Goal: Task Accomplishment & Management: Manage account settings

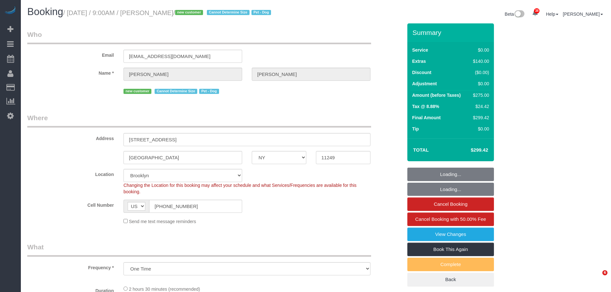
select select "NY"
select select "number:57"
select select "number:71"
select select "number:13"
select select "number:5"
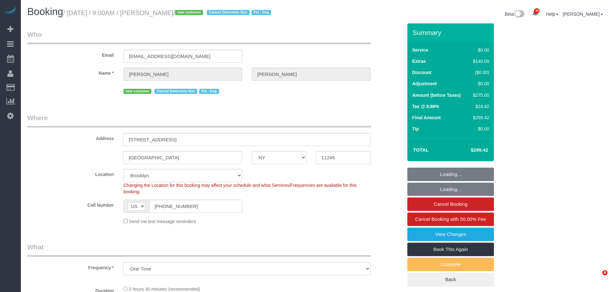
select select "object:977"
select select "spot1"
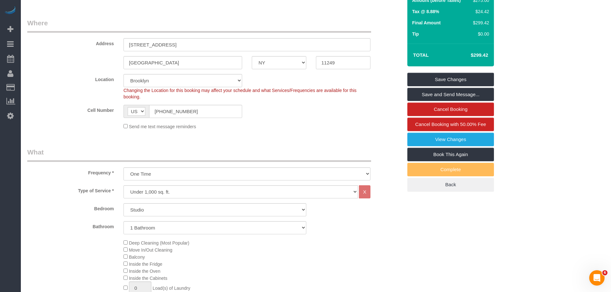
scroll to position [32, 0]
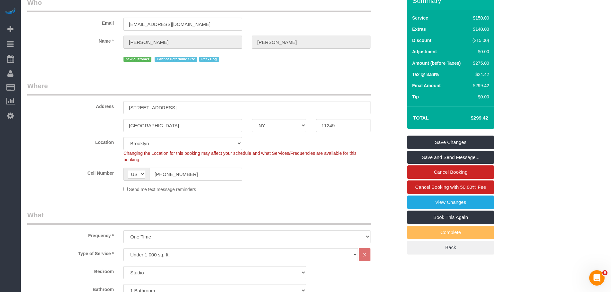
click at [307, 92] on legend "Where" at bounding box center [199, 88] width 344 height 14
click at [359, 90] on legend "Where" at bounding box center [199, 88] width 344 height 14
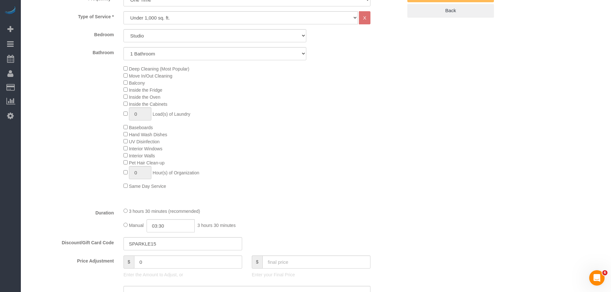
scroll to position [417, 0]
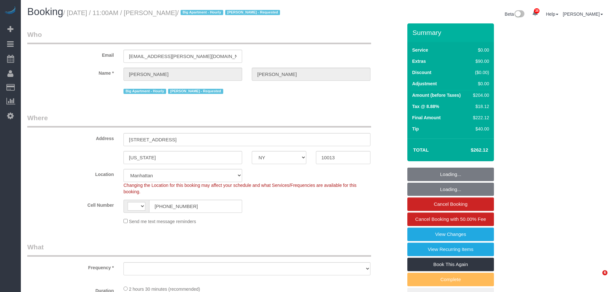
select select "NY"
select select "string:[GEOGRAPHIC_DATA]"
select select "object:827"
select select "string:stripe-pm_1Q1zy64VGloSiKo7nrLUa1GT"
select select "spot1"
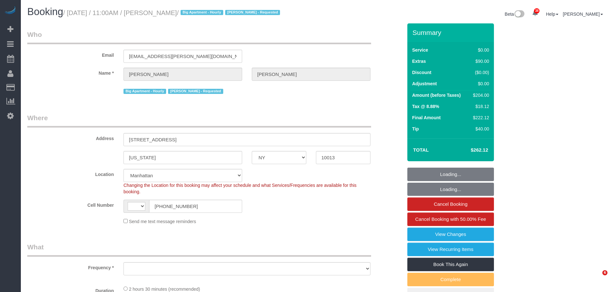
select select "number:89"
select select "number:90"
select select "number:15"
select select "number:5"
select select "object:981"
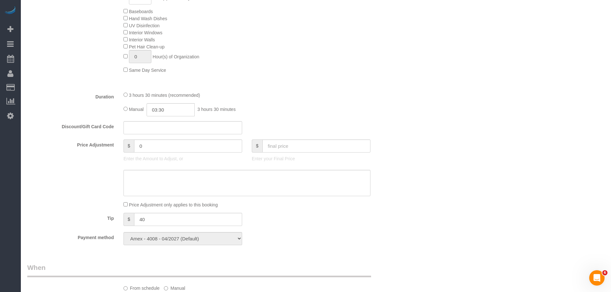
scroll to position [385, 0]
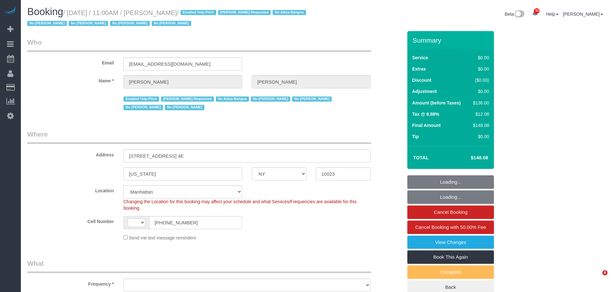
select select "NY"
select select "string:[GEOGRAPHIC_DATA]"
select select "object:1579"
select select "1"
select select "spot1"
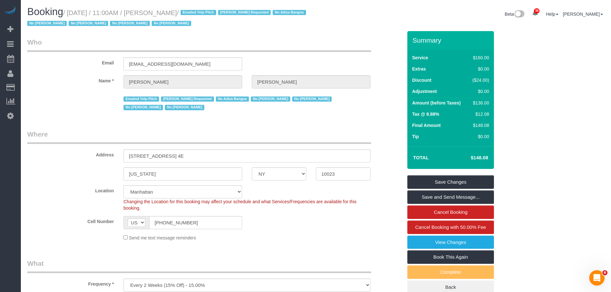
click at [159, 12] on small "/ October 14, 2025 / 11:00AM / Brenna Fischer / Emailed Yelp Pitch Jasmine Smit…" at bounding box center [167, 18] width 281 height 18
click at [160, 12] on small "/ October 14, 2025 / 11:00AM / Brenna Fischer / Emailed Yelp Pitch Jasmine Smit…" at bounding box center [167, 18] width 281 height 18
click at [160, 10] on small "/ October 14, 2025 / 11:00AM / Brenna Fischer / Emailed Yelp Pitch Jasmine Smit…" at bounding box center [167, 18] width 281 height 18
click at [179, 11] on small "/ October 14, 2025 / 11:00AM / Brenna Fischer / Emailed Yelp Pitch Jasmine Smit…" at bounding box center [167, 18] width 281 height 18
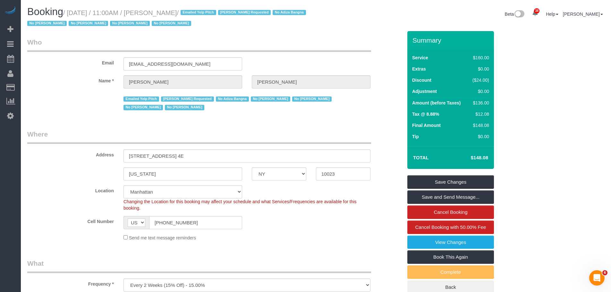
click at [236, 131] on legend "Where" at bounding box center [199, 137] width 344 height 14
click at [250, 43] on legend "Who" at bounding box center [199, 45] width 344 height 14
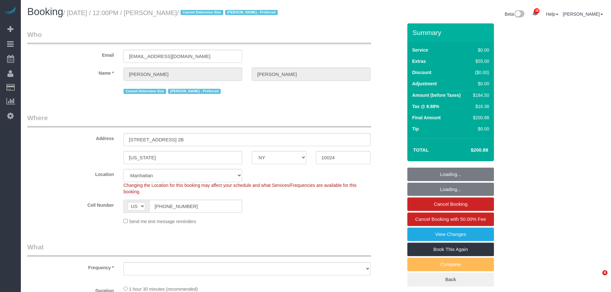
select select "NY"
select select "object:1263"
select select "number:89"
select select "number:90"
select select "number:15"
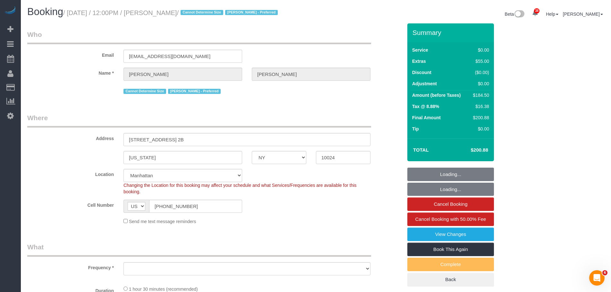
select select "number:5"
select select "object:1522"
select select "spot1"
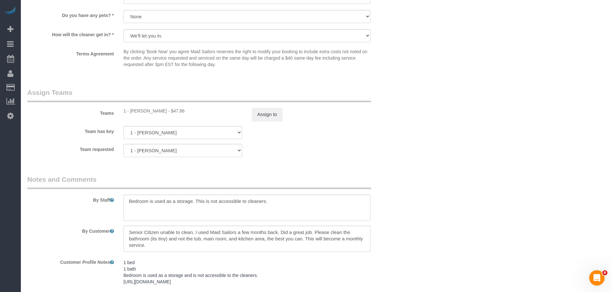
scroll to position [852, 0]
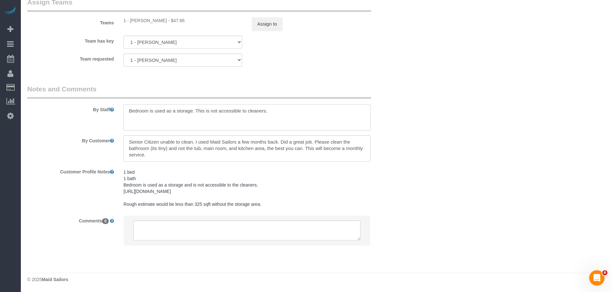
drag, startPoint x: 181, startPoint y: 111, endPoint x: 229, endPoint y: 114, distance: 48.2
click at [229, 114] on textarea at bounding box center [246, 117] width 247 height 26
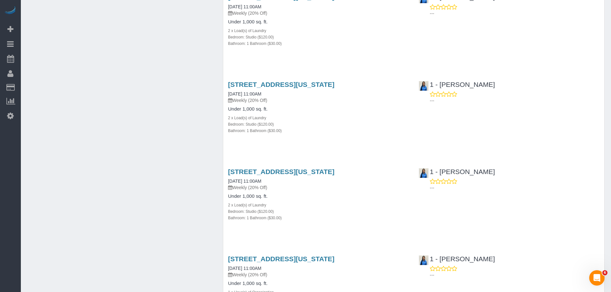
scroll to position [2140, 0]
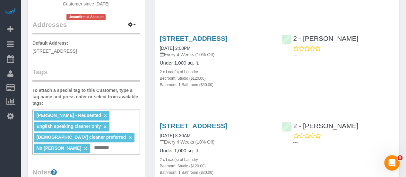
scroll to position [160, 0]
